Goal: Task Accomplishment & Management: Use online tool/utility

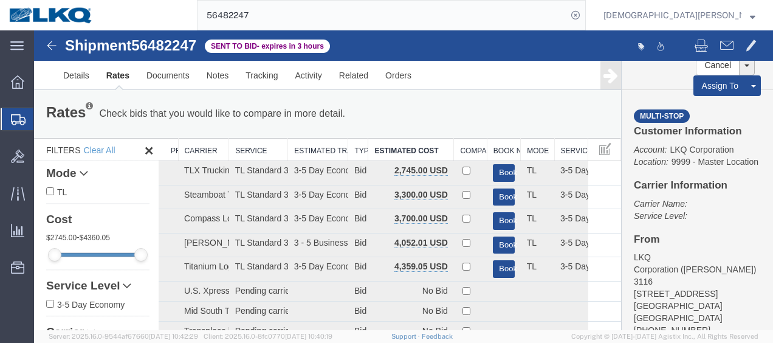
drag, startPoint x: 363, startPoint y: 21, endPoint x: 404, endPoint y: 0, distance: 45.1
click at [363, 21] on input "56482247" at bounding box center [382, 15] width 369 height 29
type input "56471695"
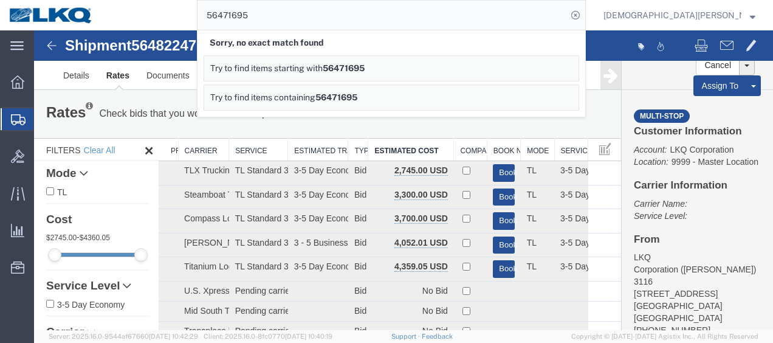
click at [469, 26] on input "56471695" at bounding box center [382, 15] width 369 height 29
drag, startPoint x: 407, startPoint y: 9, endPoint x: 399, endPoint y: 15, distance: 10.5
click at [407, 9] on input "56471695" at bounding box center [382, 15] width 369 height 29
drag, startPoint x: 367, startPoint y: 16, endPoint x: 170, endPoint y: 13, distance: 196.9
click at [170, 13] on div "56471695 Sorry, no exact match found Try to find items starting with 56471695 T…" at bounding box center [344, 15] width 484 height 30
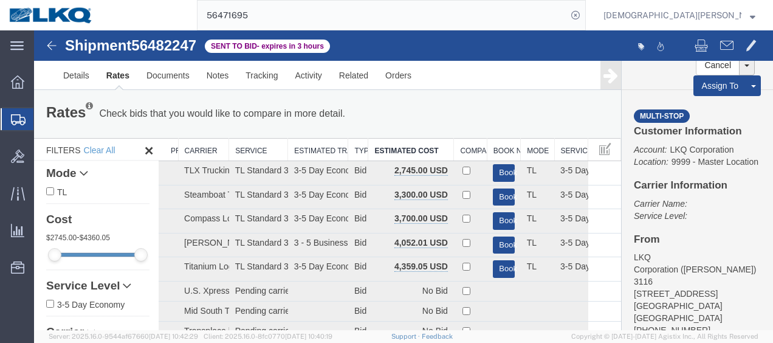
click at [398, 12] on input "56471695" at bounding box center [382, 15] width 369 height 29
type input "5"
type input "56471695"
click at [360, 17] on input "56471695" at bounding box center [382, 15] width 369 height 29
click at [43, 119] on span "Shipments" at bounding box center [38, 119] width 10 height 24
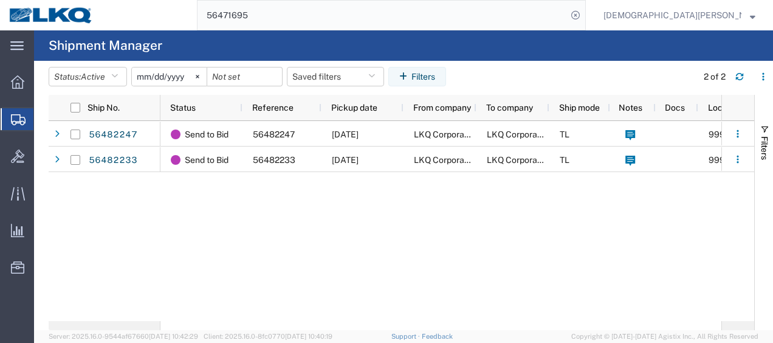
click at [351, 17] on input "56471695" at bounding box center [382, 15] width 369 height 29
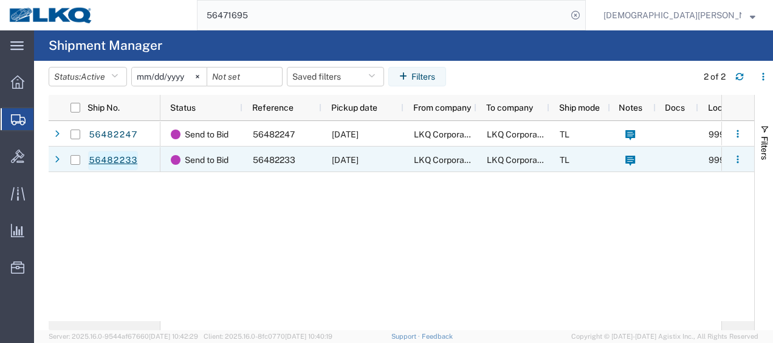
click at [115, 157] on link "56482233" at bounding box center [113, 160] width 50 height 19
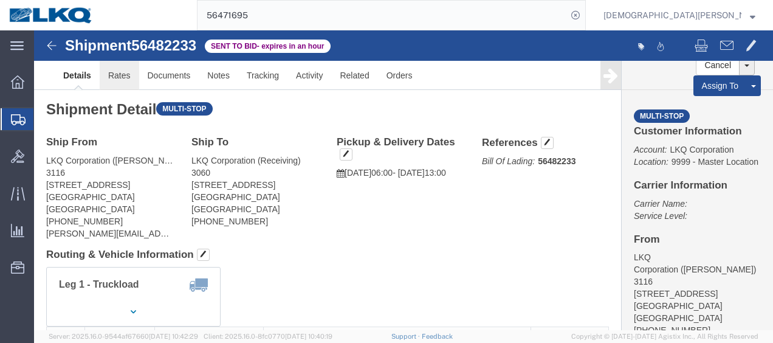
click link "Rates"
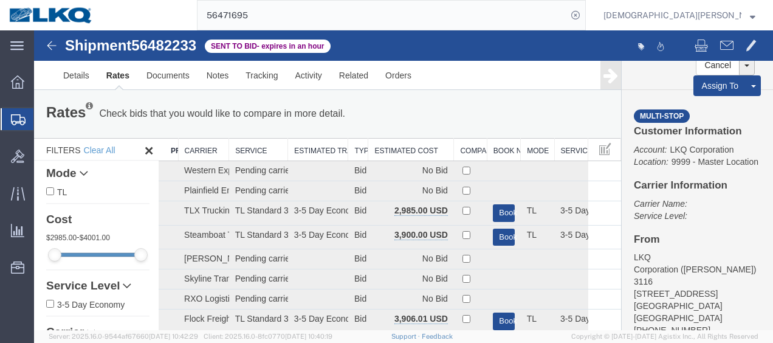
click at [383, 151] on th "Estimated Cost" at bounding box center [411, 150] width 86 height 22
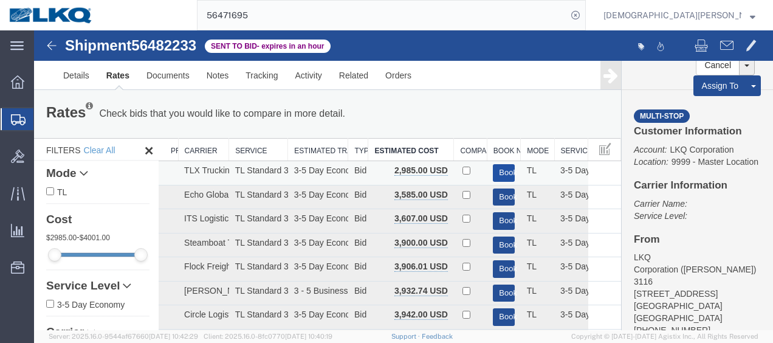
click at [500, 175] on button "Book" at bounding box center [503, 173] width 21 height 18
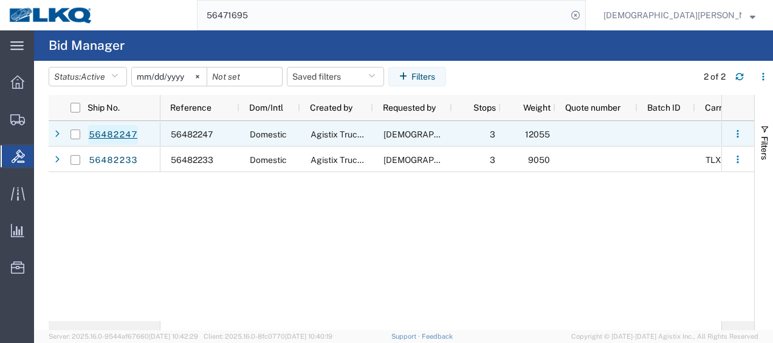
click at [118, 130] on link "56482247" at bounding box center [113, 134] width 50 height 19
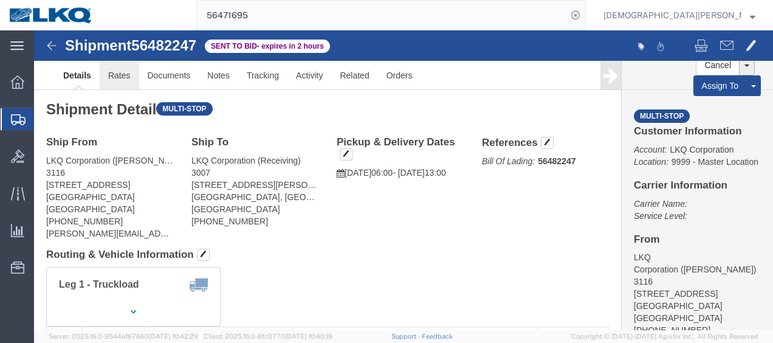
click link "Rates"
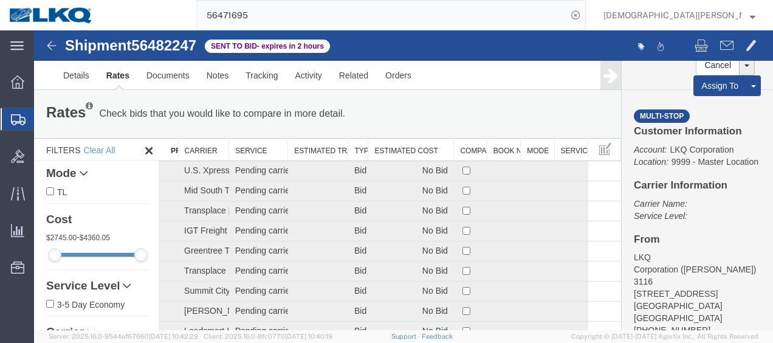
click at [414, 151] on th "Estimated Cost" at bounding box center [411, 150] width 86 height 22
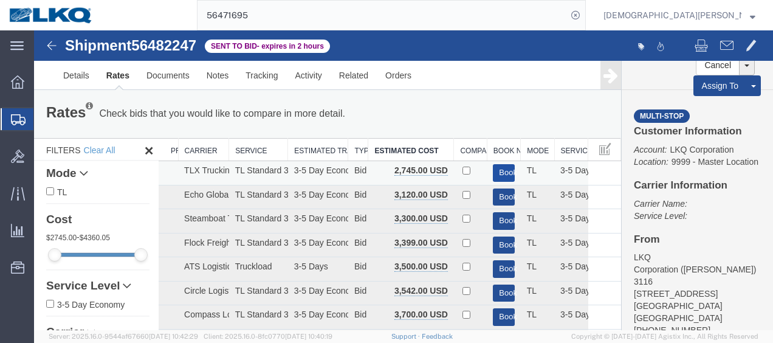
click at [500, 166] on button "Book" at bounding box center [503, 173] width 21 height 18
